Goal: Information Seeking & Learning: Understand process/instructions

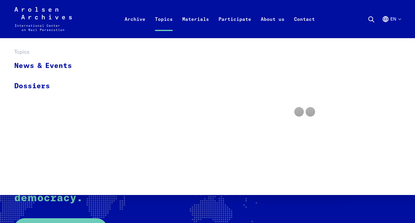
click at [168, 16] on link "Topics" at bounding box center [163, 26] width 27 height 24
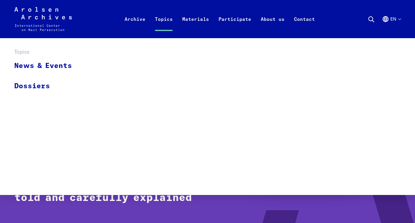
click at [168, 19] on link "Topics" at bounding box center [163, 26] width 27 height 24
click at [46, 82] on link "Dossiers" at bounding box center [46, 86] width 65 height 20
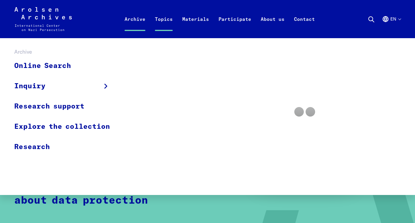
click at [140, 20] on link "Archive" at bounding box center [135, 26] width 30 height 24
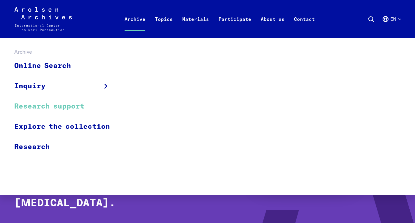
click at [68, 109] on link "Research support" at bounding box center [66, 106] width 104 height 20
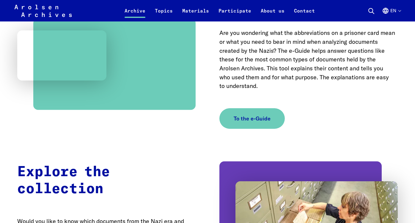
scroll to position [372, 0]
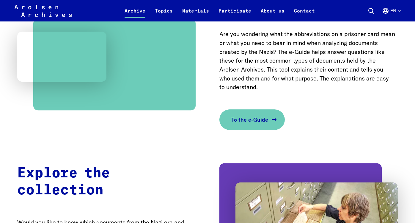
click at [237, 117] on span "To the e-Guide" at bounding box center [250, 119] width 37 height 8
